Goal: Navigation & Orientation: Find specific page/section

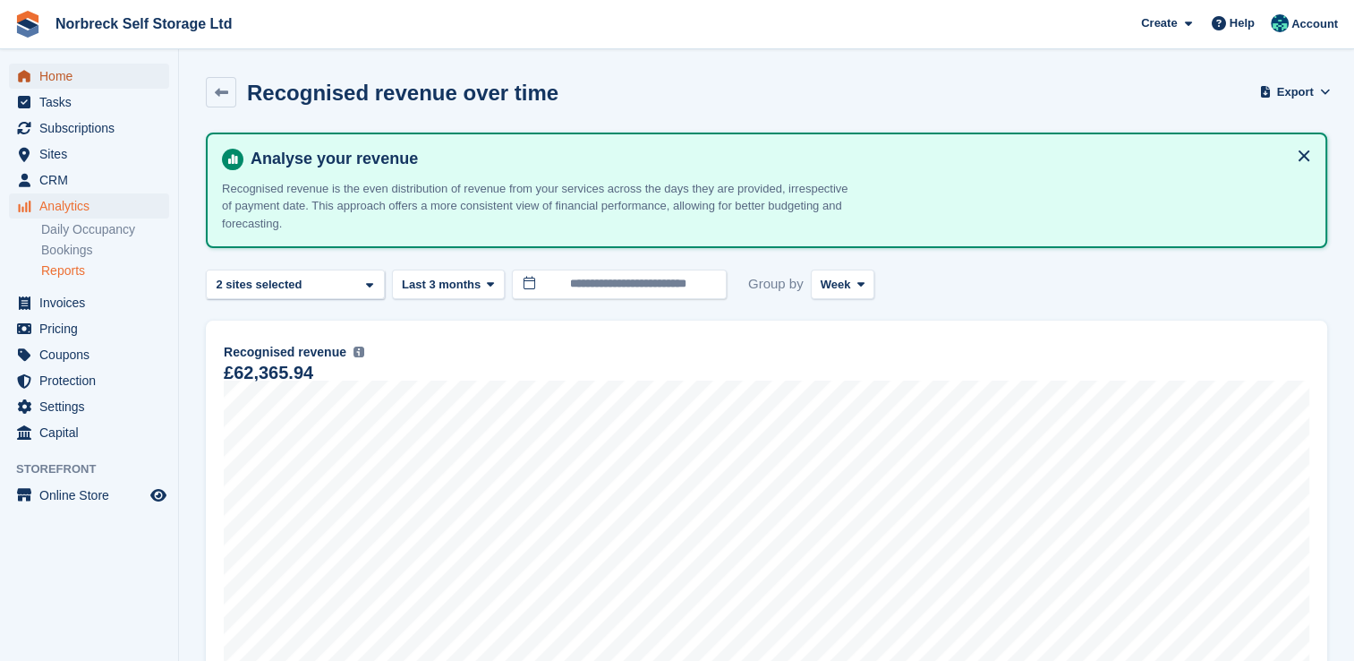
click at [50, 74] on span "Home" at bounding box center [92, 76] width 107 height 25
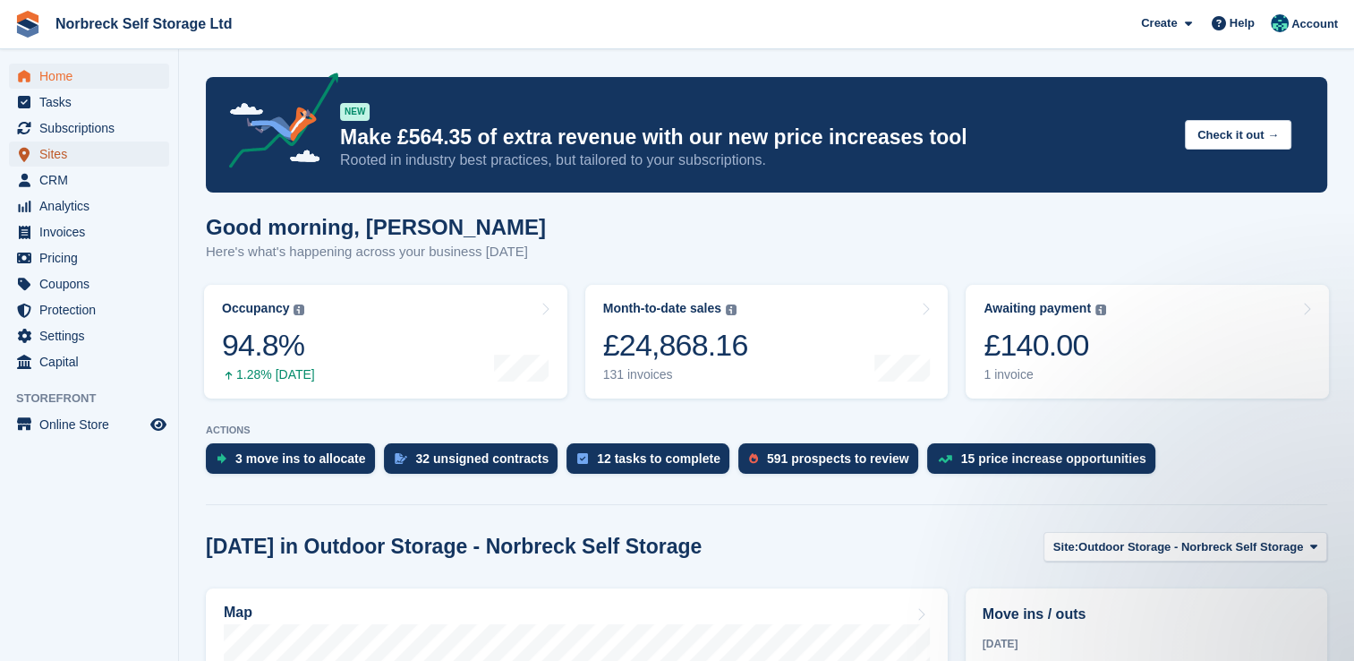
click at [58, 149] on span "Sites" at bounding box center [92, 153] width 107 height 25
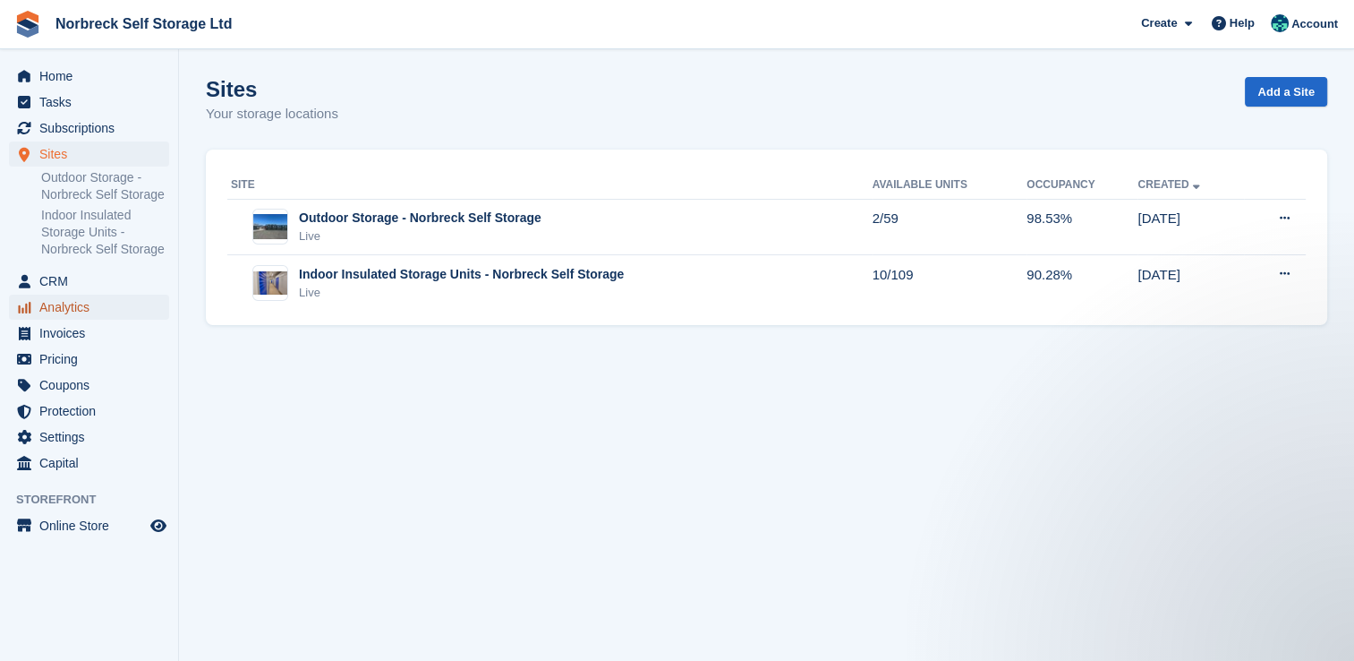
click at [90, 305] on span "Analytics" at bounding box center [92, 306] width 107 height 25
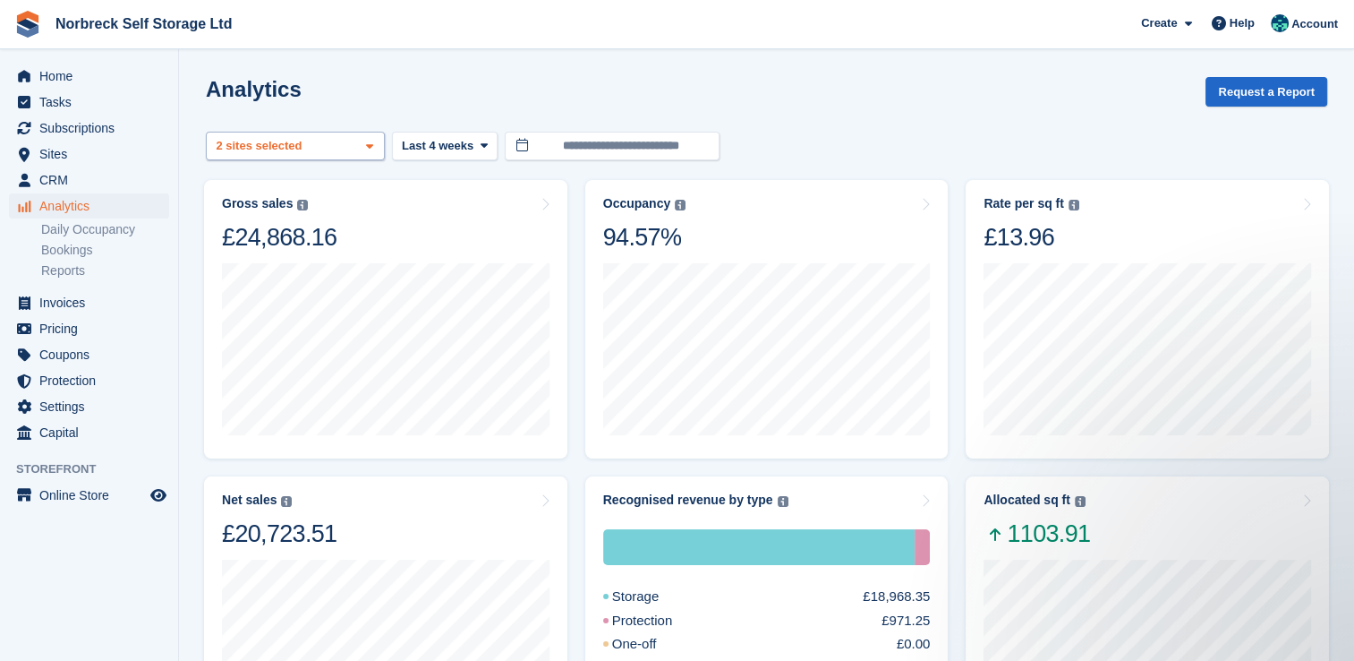
click at [371, 142] on icon at bounding box center [369, 147] width 7 height 12
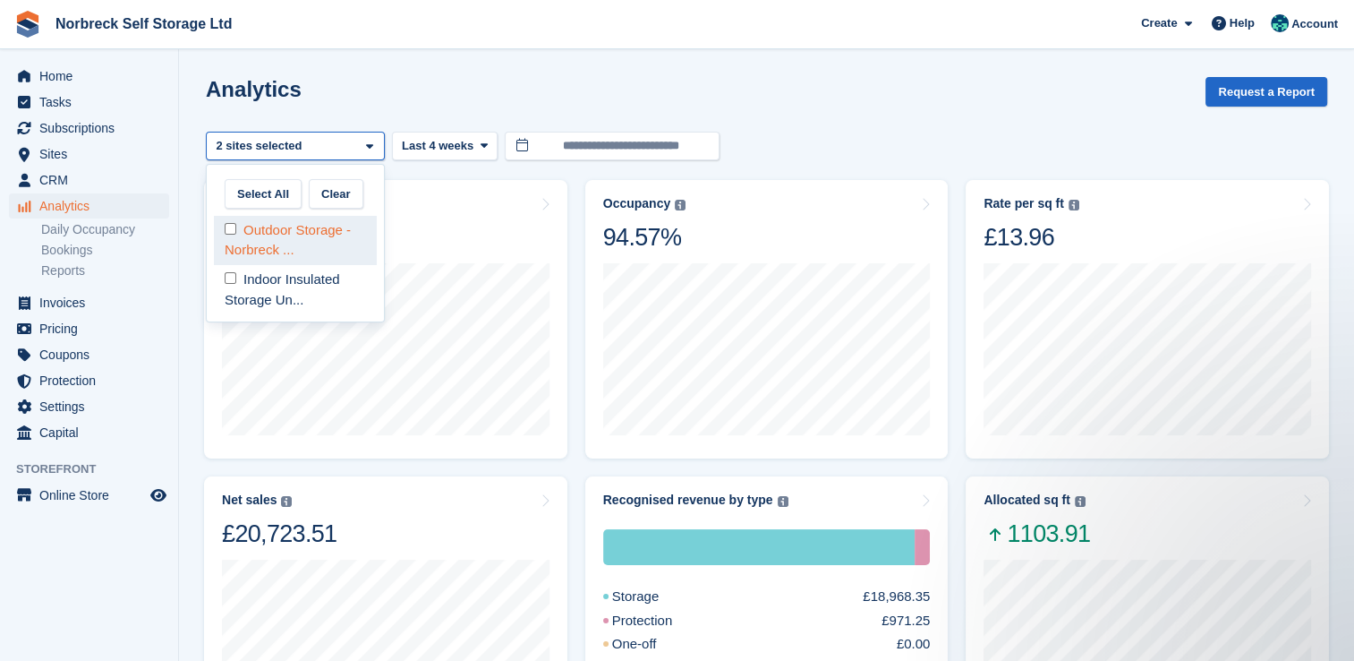
click at [356, 228] on div "Outdoor Storage - Norbreck ..." at bounding box center [295, 240] width 163 height 49
select select "****"
